Goal: Register for event/course

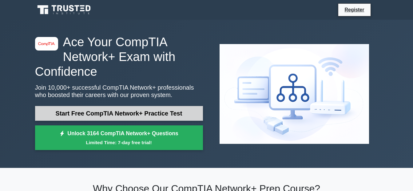
click at [91, 112] on link "Start Free CompTIA Network+ Practice Test" at bounding box center [119, 113] width 168 height 15
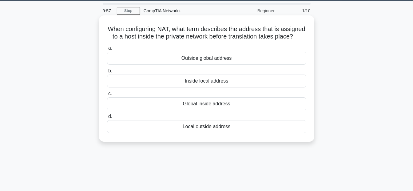
scroll to position [18, 0]
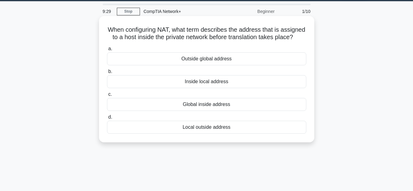
click at [139, 109] on div "Global inside address" at bounding box center [206, 104] width 199 height 13
click at [107, 96] on input "c. Global inside address" at bounding box center [107, 94] width 0 height 4
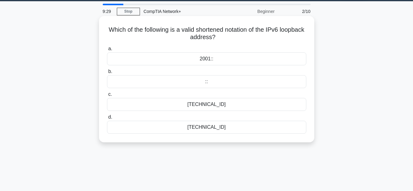
scroll to position [0, 0]
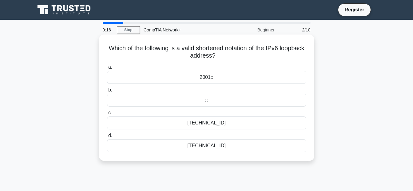
click at [205, 125] on div "::1" at bounding box center [206, 122] width 199 height 13
click at [107, 115] on input "c. ::1" at bounding box center [107, 113] width 0 height 4
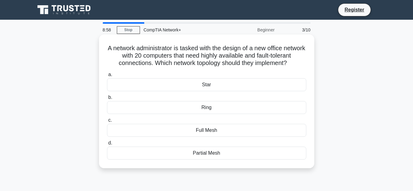
click at [177, 137] on div "Full Mesh" at bounding box center [206, 130] width 199 height 13
click at [107, 122] on input "c. Full Mesh" at bounding box center [107, 120] width 0 height 4
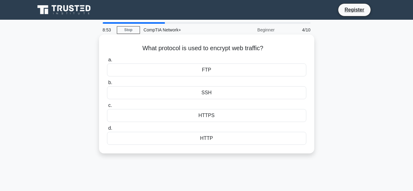
click at [176, 118] on div "HTTPS" at bounding box center [206, 115] width 199 height 13
click at [107, 107] on input "c. HTTPS" at bounding box center [107, 105] width 0 height 4
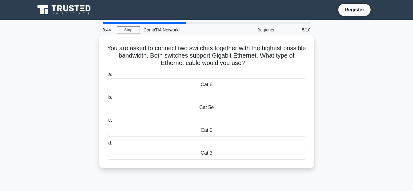
click at [180, 84] on div "Cat 6" at bounding box center [206, 84] width 199 height 13
click at [107, 77] on input "a. Cat 6" at bounding box center [107, 75] width 0 height 4
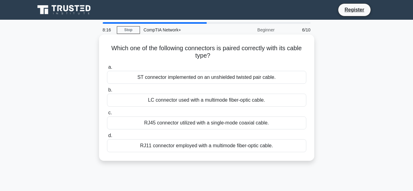
click at [143, 100] on div "LC connector used with a multimode fiber-optic cable." at bounding box center [206, 100] width 199 height 13
click at [107, 92] on input "b. LC connector used with a multimode fiber-optic cable." at bounding box center [107, 90] width 0 height 4
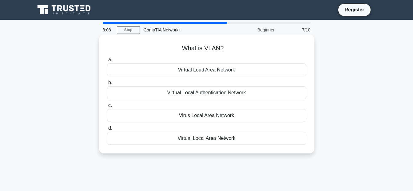
click at [169, 139] on div "Virtual Local Area Network" at bounding box center [206, 138] width 199 height 13
click at [107, 130] on input "d. Virtual Local Area Network" at bounding box center [107, 128] width 0 height 4
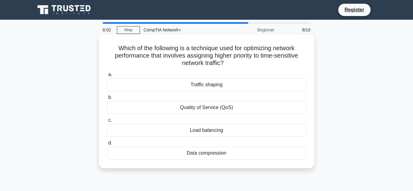
click at [144, 110] on div "Quality of Service (QoS)" at bounding box center [206, 107] width 199 height 13
click at [107, 99] on input "b. Quality of Service (QoS)" at bounding box center [107, 97] width 0 height 4
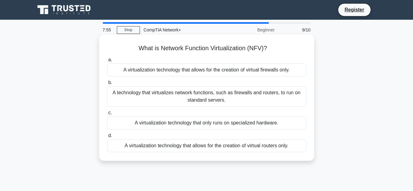
click at [132, 95] on div "A technology that virtualizes network functions, such as firewalls and routers,…" at bounding box center [206, 96] width 199 height 20
click at [107, 85] on input "b. A technology that virtualizes network functions, such as firewalls and route…" at bounding box center [107, 83] width 0 height 4
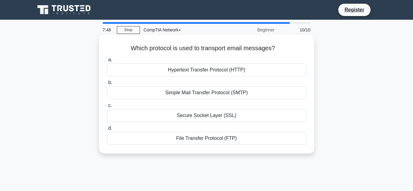
click at [131, 95] on div "Simple Mail Transfer Protocol (SMTP)" at bounding box center [206, 92] width 199 height 13
click at [107, 85] on input "b. Simple Mail Transfer Protocol (SMTP)" at bounding box center [107, 83] width 0 height 4
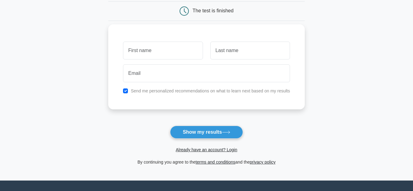
scroll to position [62, 0]
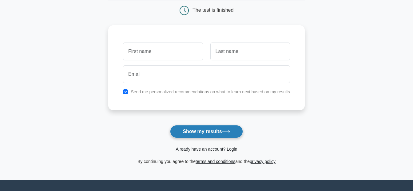
click at [187, 134] on button "Show my results" at bounding box center [206, 131] width 73 height 13
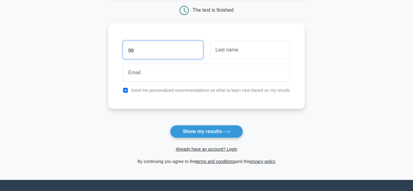
type input "gg"
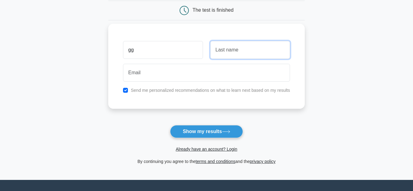
click at [231, 52] on input "text" at bounding box center [251, 50] width 80 height 18
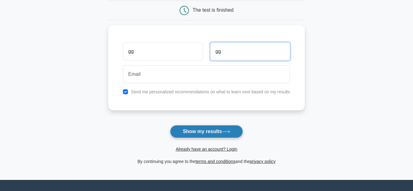
type input "gg"
click at [194, 133] on button "Show my results" at bounding box center [206, 131] width 73 height 13
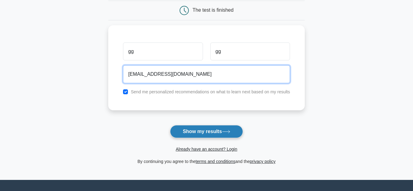
type input "[EMAIL_ADDRESS][DOMAIN_NAME]"
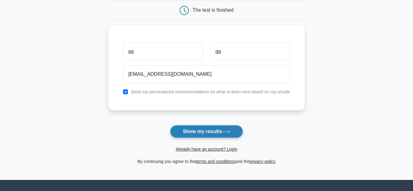
click at [193, 136] on button "Show my results" at bounding box center [206, 131] width 73 height 13
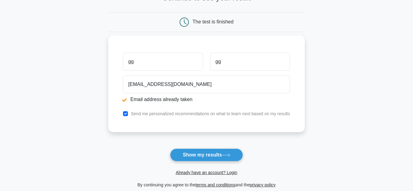
scroll to position [92, 0]
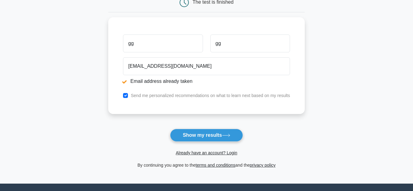
click at [179, 132] on button "Show my results" at bounding box center [206, 135] width 73 height 13
